Goal: Task Accomplishment & Management: Use online tool/utility

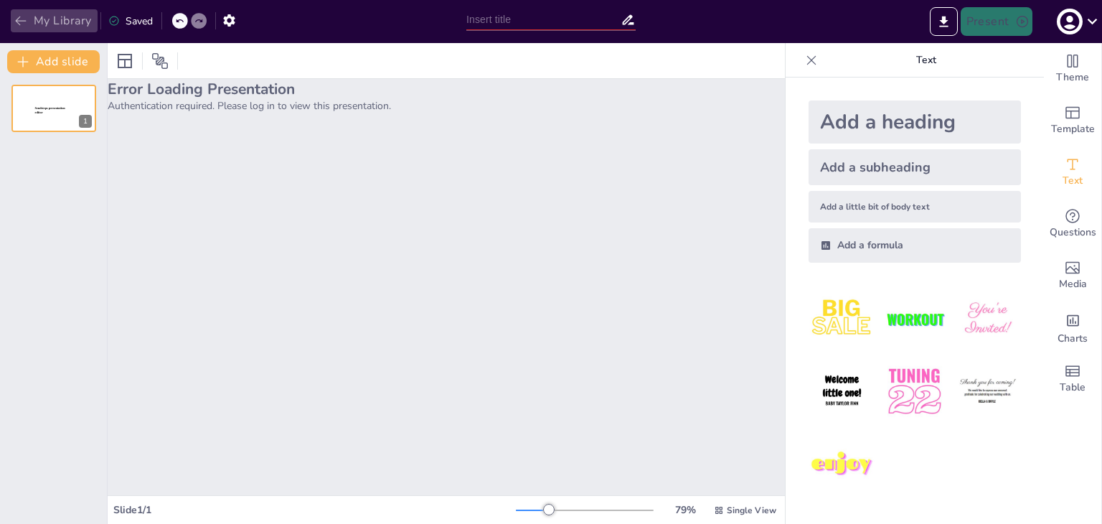
click at [75, 19] on button "My Library" at bounding box center [54, 20] width 87 height 23
